Goal: Transaction & Acquisition: Purchase product/service

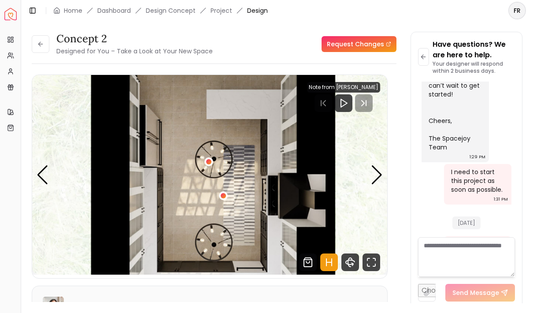
click at [94, 39] on h3 "concept 2" at bounding box center [134, 39] width 156 height 14
click at [40, 46] on icon at bounding box center [39, 44] width 2 height 4
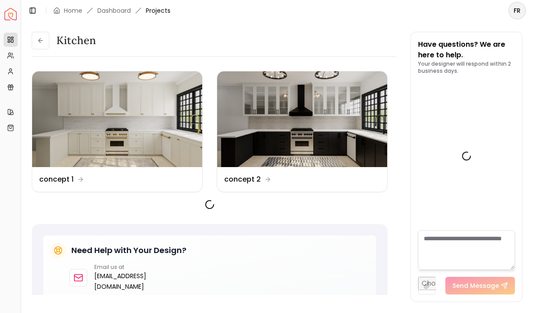
scroll to position [600, 0]
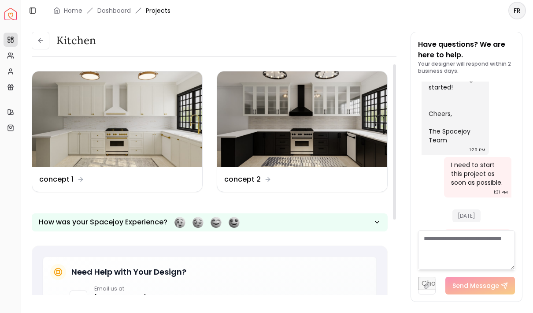
click at [144, 139] on img at bounding box center [117, 119] width 170 height 96
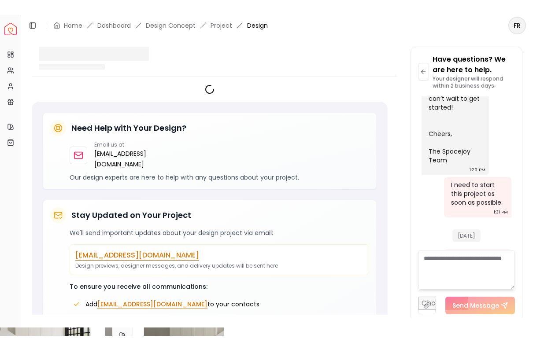
scroll to position [593, 0]
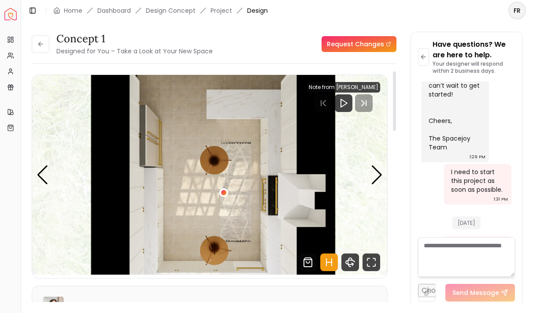
click at [375, 176] on div "Next slide" at bounding box center [377, 174] width 12 height 19
click at [353, 263] on icon "360 View" at bounding box center [350, 262] width 18 height 18
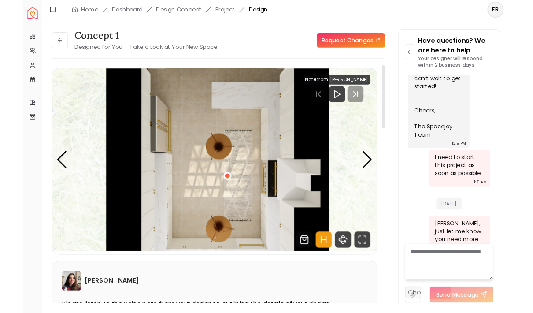
scroll to position [574, 0]
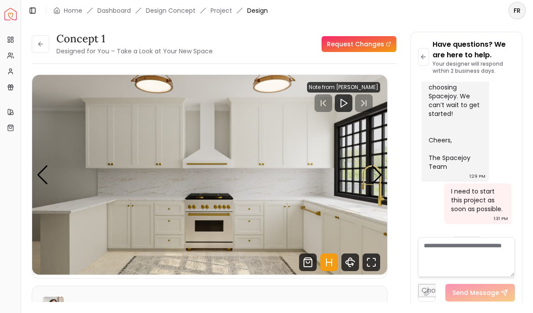
click at [93, 47] on small "Designed for You – Take a Look at Your New Space" at bounding box center [134, 51] width 156 height 9
click at [45, 44] on button at bounding box center [41, 44] width 18 height 18
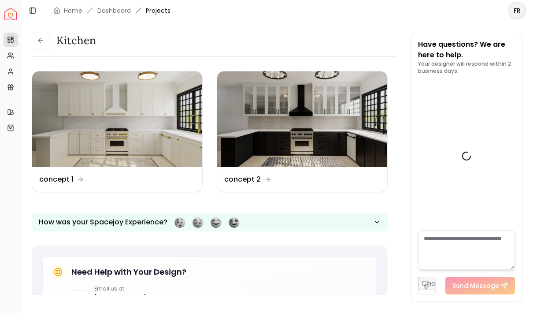
scroll to position [600, 0]
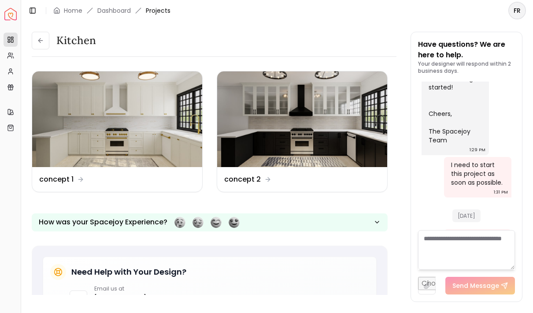
click at [325, 122] on img at bounding box center [302, 119] width 170 height 96
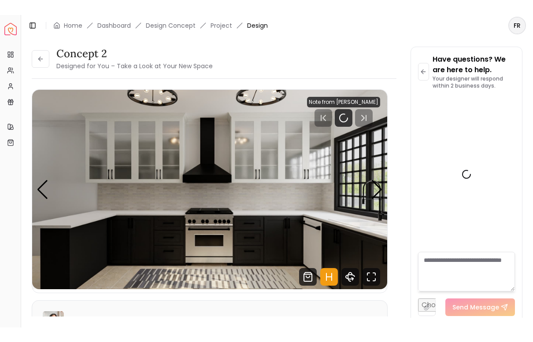
scroll to position [593, 0]
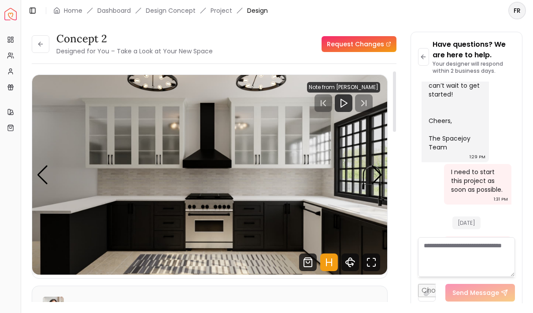
click at [358, 268] on icon "360 View" at bounding box center [350, 262] width 18 height 18
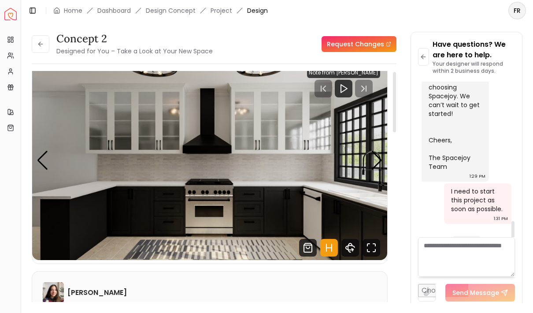
scroll to position [17, 0]
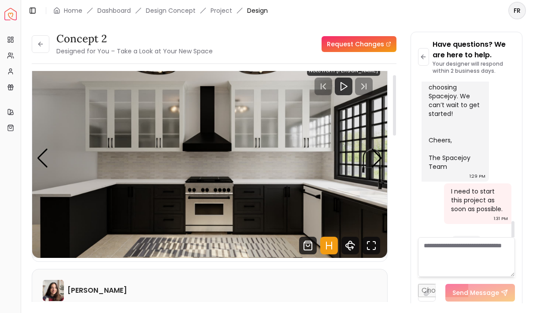
click at [44, 159] on div "Previous slide" at bounding box center [43, 157] width 12 height 19
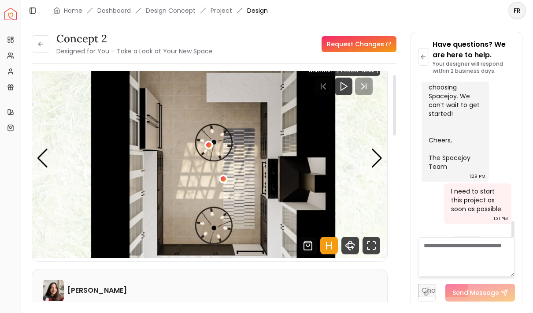
click at [48, 154] on img "5 / 5" at bounding box center [209, 157] width 355 height 199
click at [381, 154] on div "Next slide" at bounding box center [377, 157] width 12 height 19
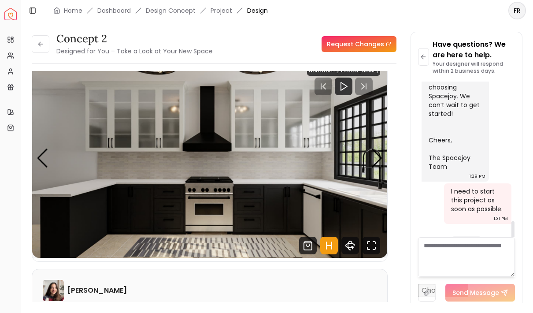
click at [47, 158] on div "Previous slide" at bounding box center [43, 157] width 12 height 19
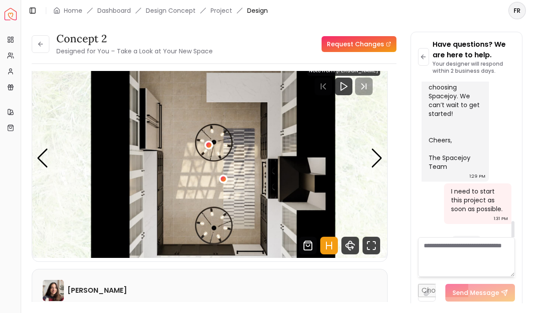
click at [53, 154] on img "5 / 5" at bounding box center [209, 157] width 355 height 199
click at [313, 242] on icon "Shop Products from this design" at bounding box center [308, 245] width 18 height 18
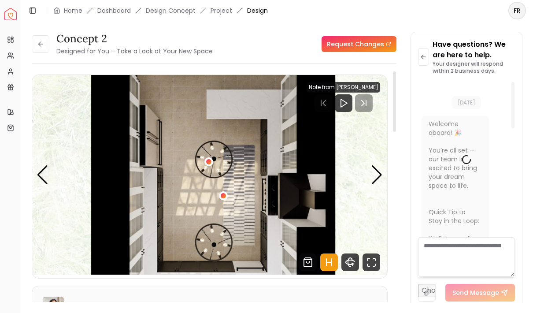
scroll to position [12, 0]
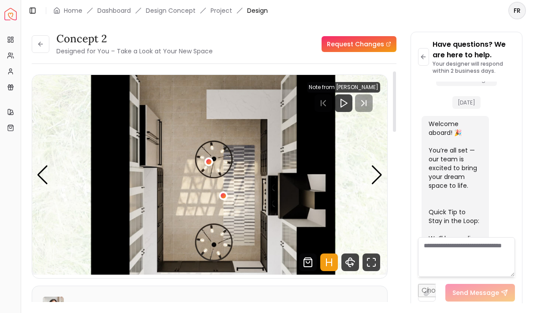
click at [375, 173] on div "Next slide" at bounding box center [377, 174] width 12 height 19
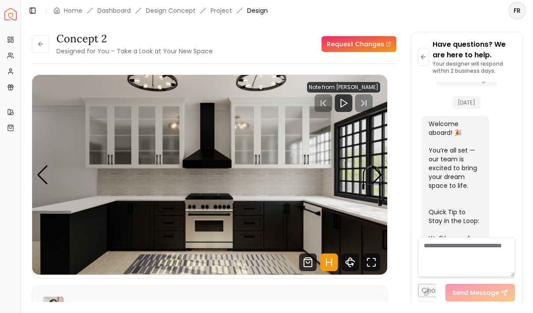
click at [32, 42] on button at bounding box center [41, 44] width 18 height 18
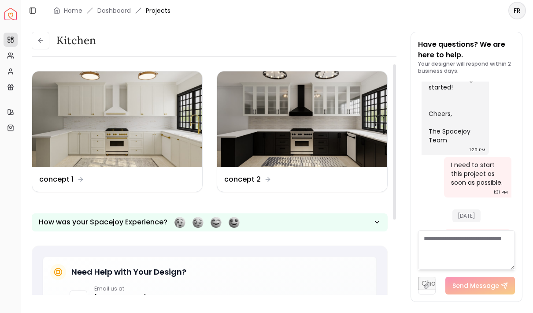
click at [327, 126] on img at bounding box center [302, 119] width 170 height 96
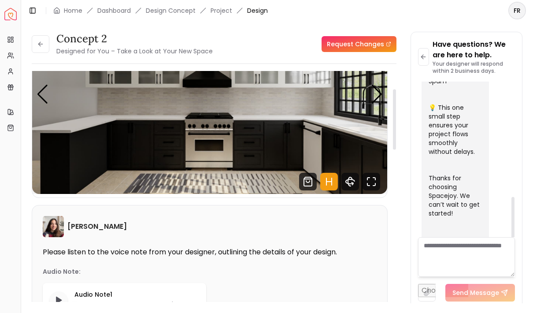
scroll to position [77, 0]
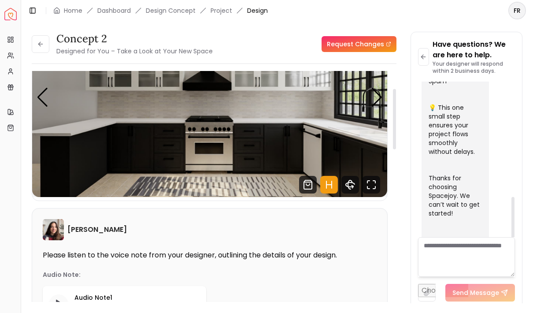
click at [312, 185] on icon "Shop Products from this design" at bounding box center [308, 184] width 8 height 9
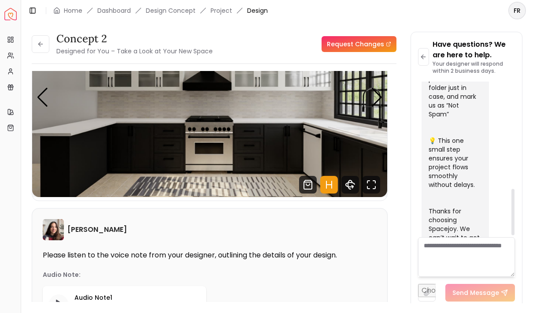
scroll to position [441, 0]
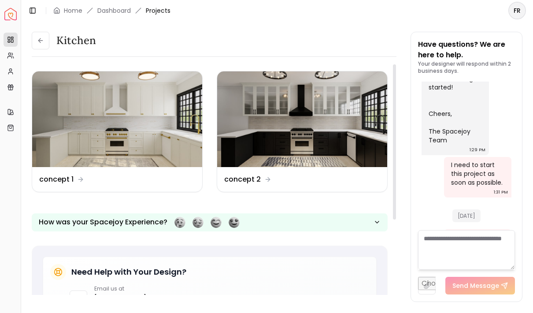
scroll to position [26, 0]
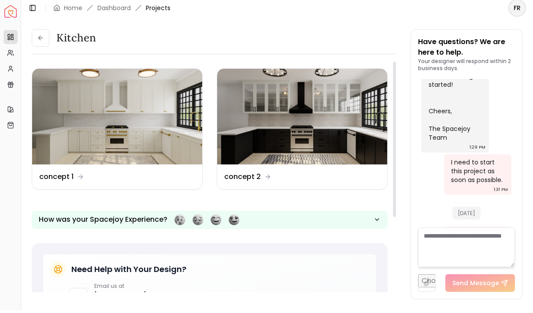
click at [145, 106] on img at bounding box center [117, 119] width 170 height 96
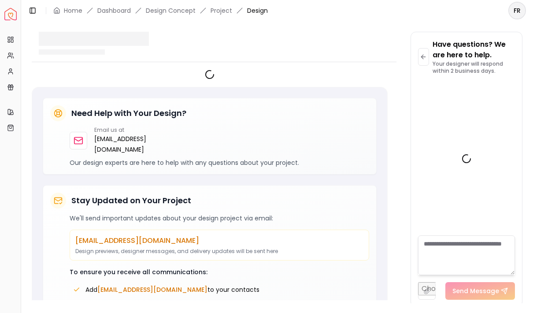
click at [163, 108] on h5 "Need Help with Your Design?" at bounding box center [128, 113] width 115 height 12
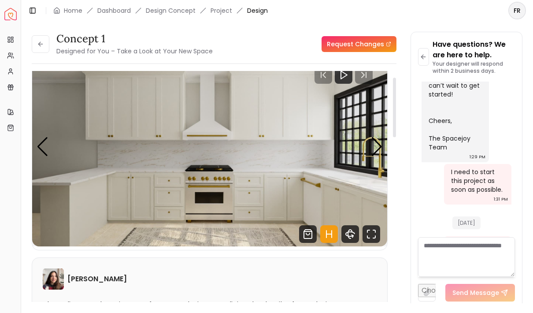
scroll to position [29, 0]
click at [310, 229] on icon "Shop Products from this design" at bounding box center [308, 233] width 8 height 9
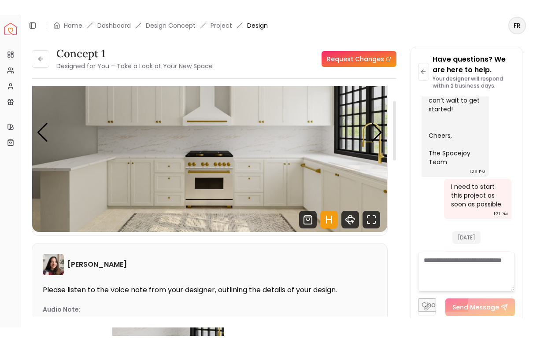
scroll to position [66, 0]
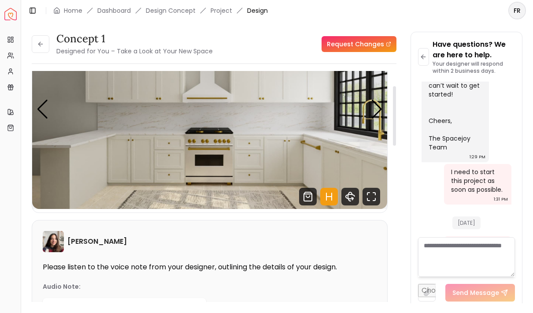
click at [350, 194] on icon "360 View" at bounding box center [350, 197] width 18 height 18
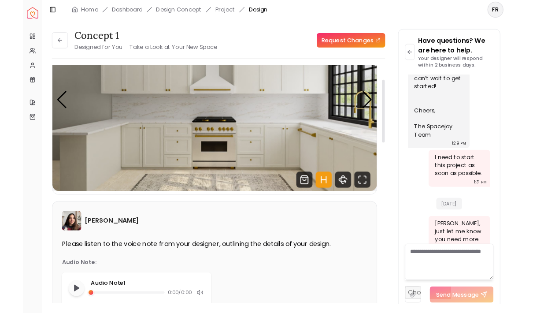
scroll to position [574, 0]
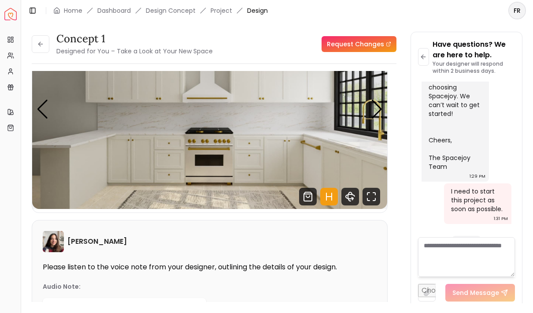
click at [48, 41] on button at bounding box center [41, 44] width 18 height 18
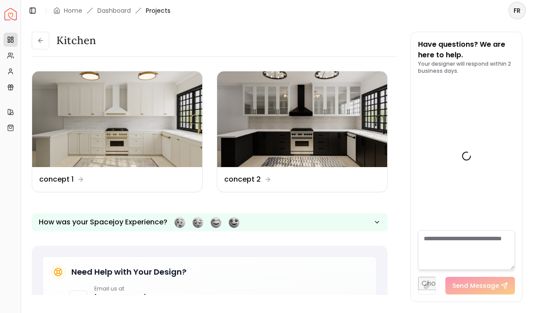
scroll to position [600, 0]
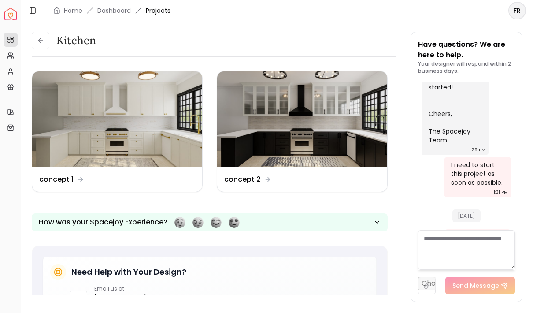
click at [47, 43] on button at bounding box center [41, 41] width 18 height 18
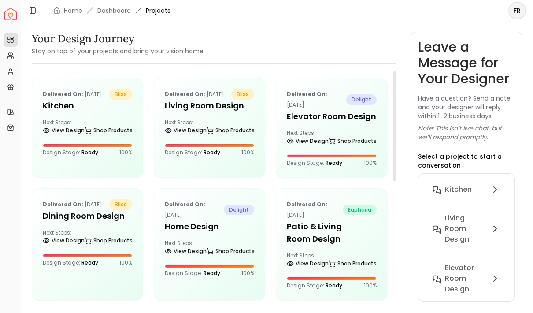
click at [96, 112] on h5 "Kitchen" at bounding box center [87, 105] width 89 height 12
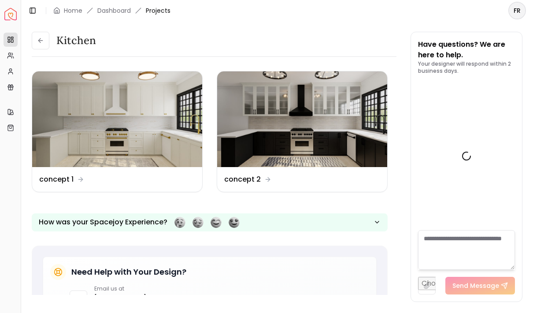
scroll to position [600, 0]
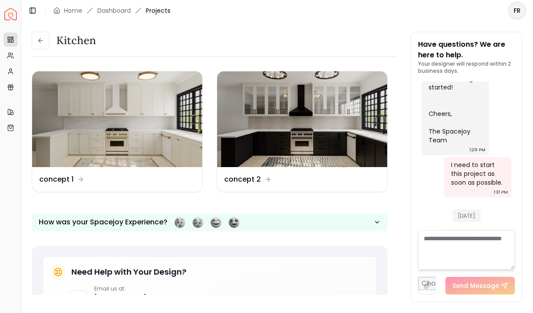
click at [309, 118] on img at bounding box center [302, 119] width 170 height 96
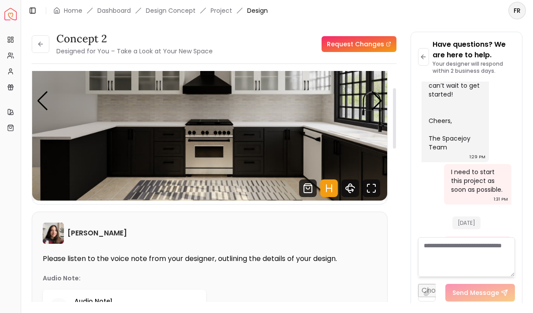
scroll to position [68, 0]
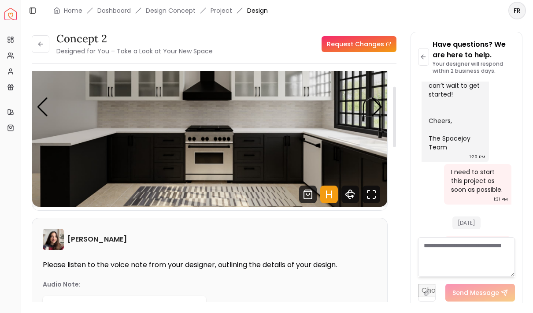
click at [41, 107] on div "Previous slide" at bounding box center [43, 106] width 12 height 19
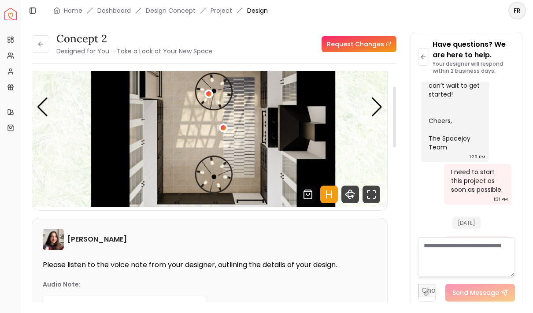
click at [38, 107] on div "Previous slide" at bounding box center [43, 106] width 12 height 19
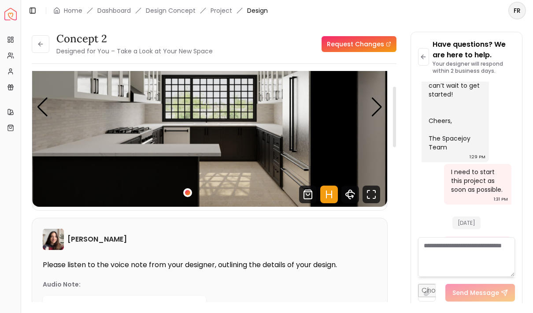
click at [378, 120] on img "4 / 5" at bounding box center [209, 106] width 355 height 199
click at [375, 109] on div "Next slide" at bounding box center [377, 106] width 12 height 19
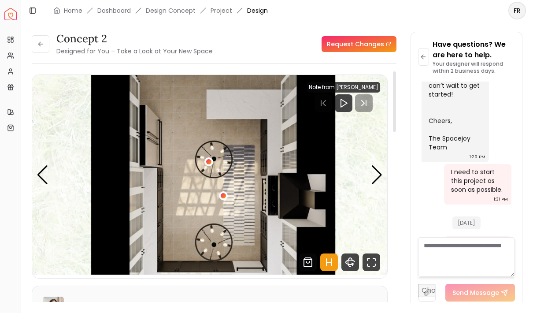
scroll to position [0, 0]
click at [374, 178] on div "Next slide" at bounding box center [377, 174] width 12 height 19
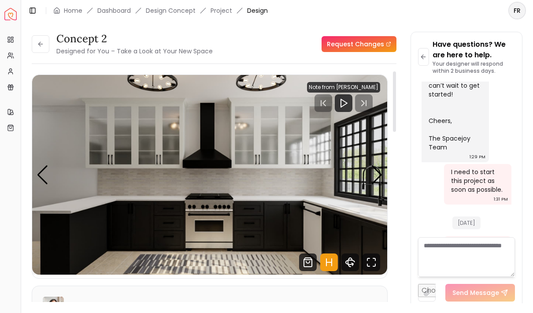
click at [345, 110] on div at bounding box center [344, 103] width 18 height 18
click at [381, 106] on img "1 / 5" at bounding box center [209, 174] width 355 height 199
click at [375, 108] on div at bounding box center [351, 103] width 58 height 18
click at [332, 107] on div at bounding box center [351, 103] width 58 height 18
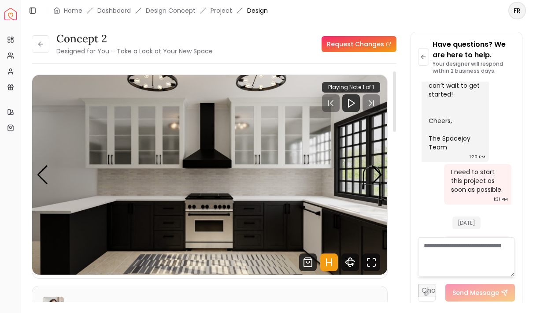
click at [321, 103] on img "1 / 5" at bounding box center [209, 174] width 355 height 199
click at [326, 112] on img "1 / 5" at bounding box center [209, 174] width 355 height 199
click at [312, 264] on icon "Shop Products from this design" at bounding box center [308, 262] width 18 height 18
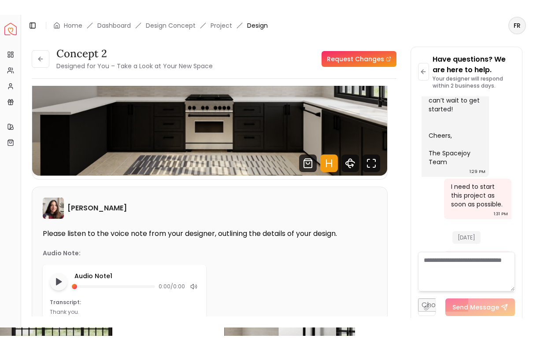
scroll to position [114, 0]
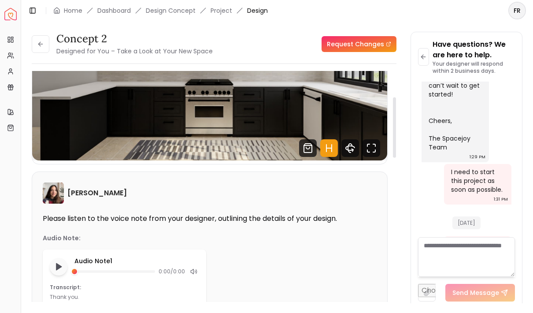
click at [355, 152] on icon "360 View" at bounding box center [350, 148] width 18 height 18
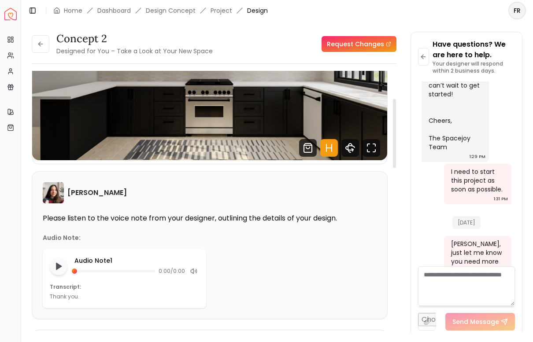
scroll to position [574, 0]
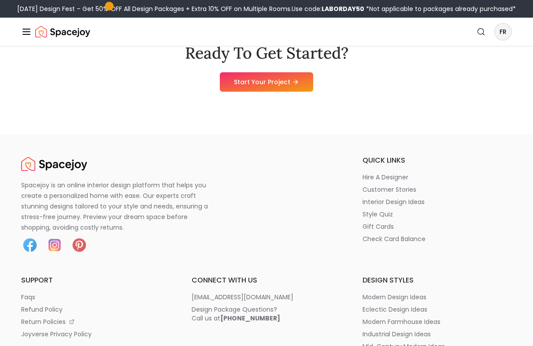
scroll to position [816, 0]
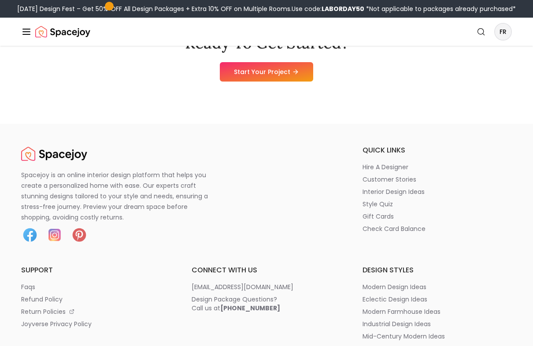
click at [291, 81] on link "Start Your Project" at bounding box center [266, 71] width 93 height 19
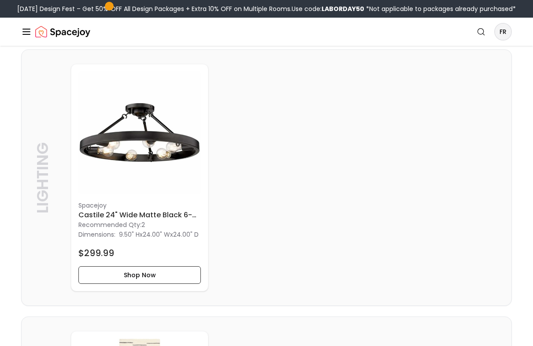
scroll to position [206, 0]
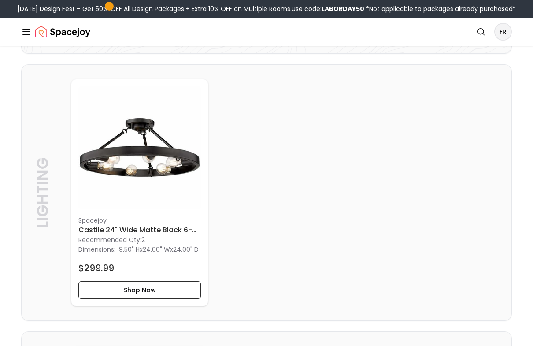
click at [28, 33] on icon "Global" at bounding box center [26, 31] width 11 height 11
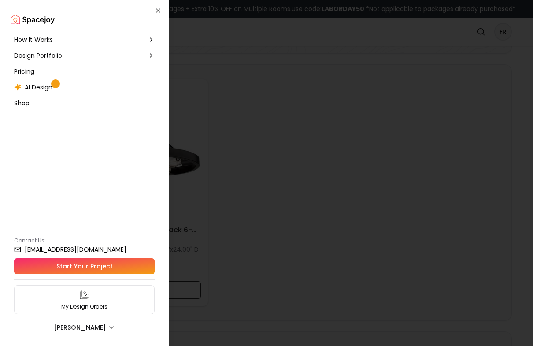
click at [298, 159] on div at bounding box center [266, 173] width 533 height 346
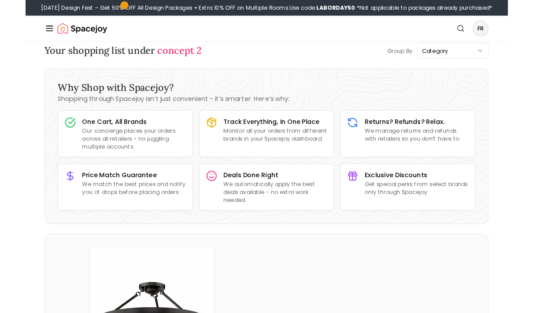
scroll to position [0, 0]
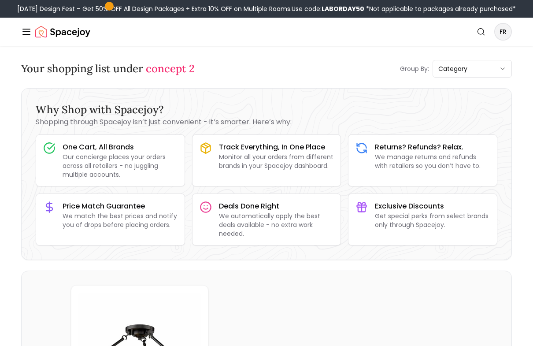
click at [29, 35] on icon "Global" at bounding box center [26, 31] width 11 height 11
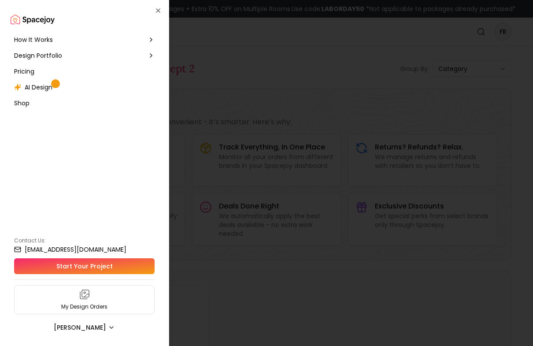
click at [250, 107] on div at bounding box center [266, 173] width 533 height 346
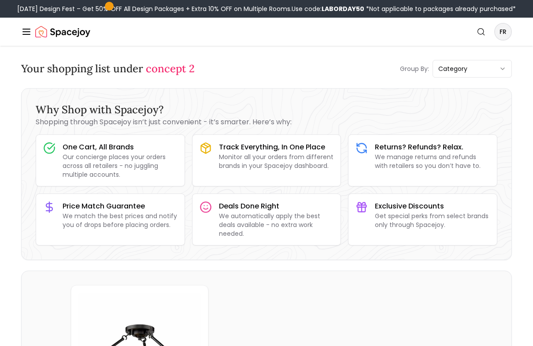
click at [321, 100] on div "Why Shop with Spacejoy? Shopping through Spacejoy isn’t just convenient - it’s …" at bounding box center [266, 173] width 489 height 171
click at [28, 36] on icon "Global" at bounding box center [26, 31] width 11 height 11
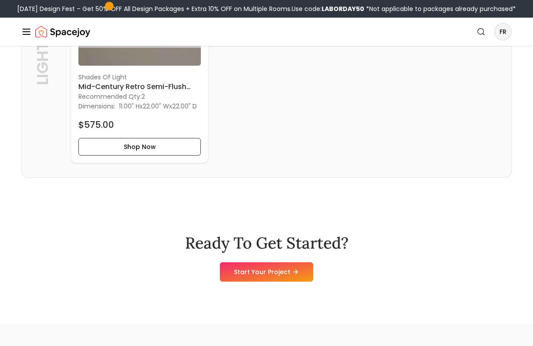
scroll to position [608, 0]
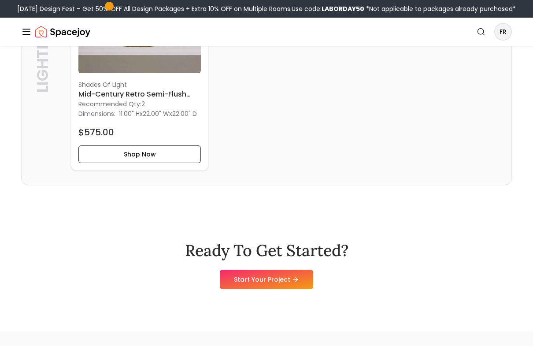
click at [175, 163] on button "Shop Now" at bounding box center [139, 154] width 122 height 18
